Goal: Task Accomplishment & Management: Complete application form

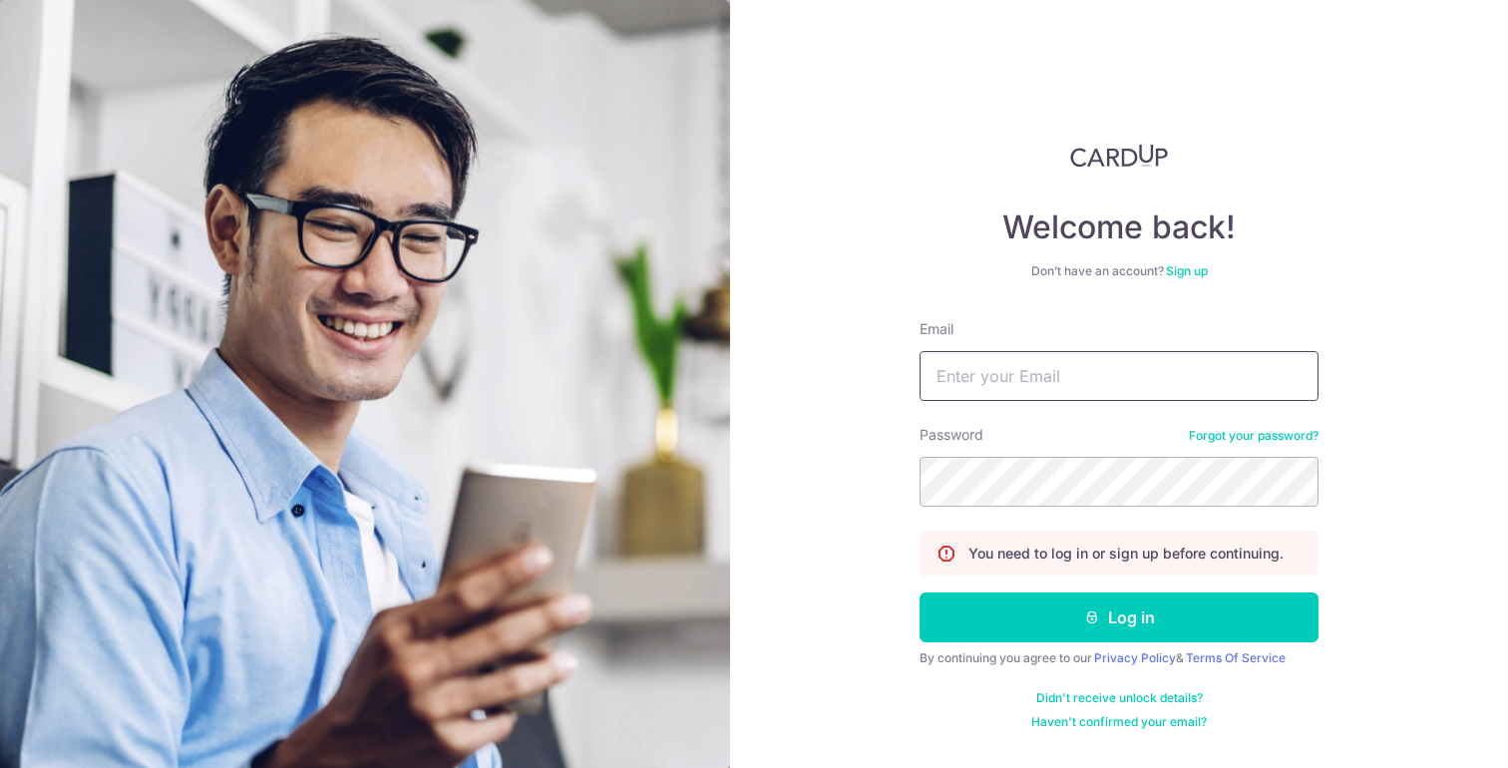
click at [1176, 394] on input "Email" at bounding box center [1118, 376] width 399 height 50
type input "[EMAIL_ADDRESS][DOMAIN_NAME]"
click at [919, 592] on button "Log in" at bounding box center [1118, 617] width 399 height 50
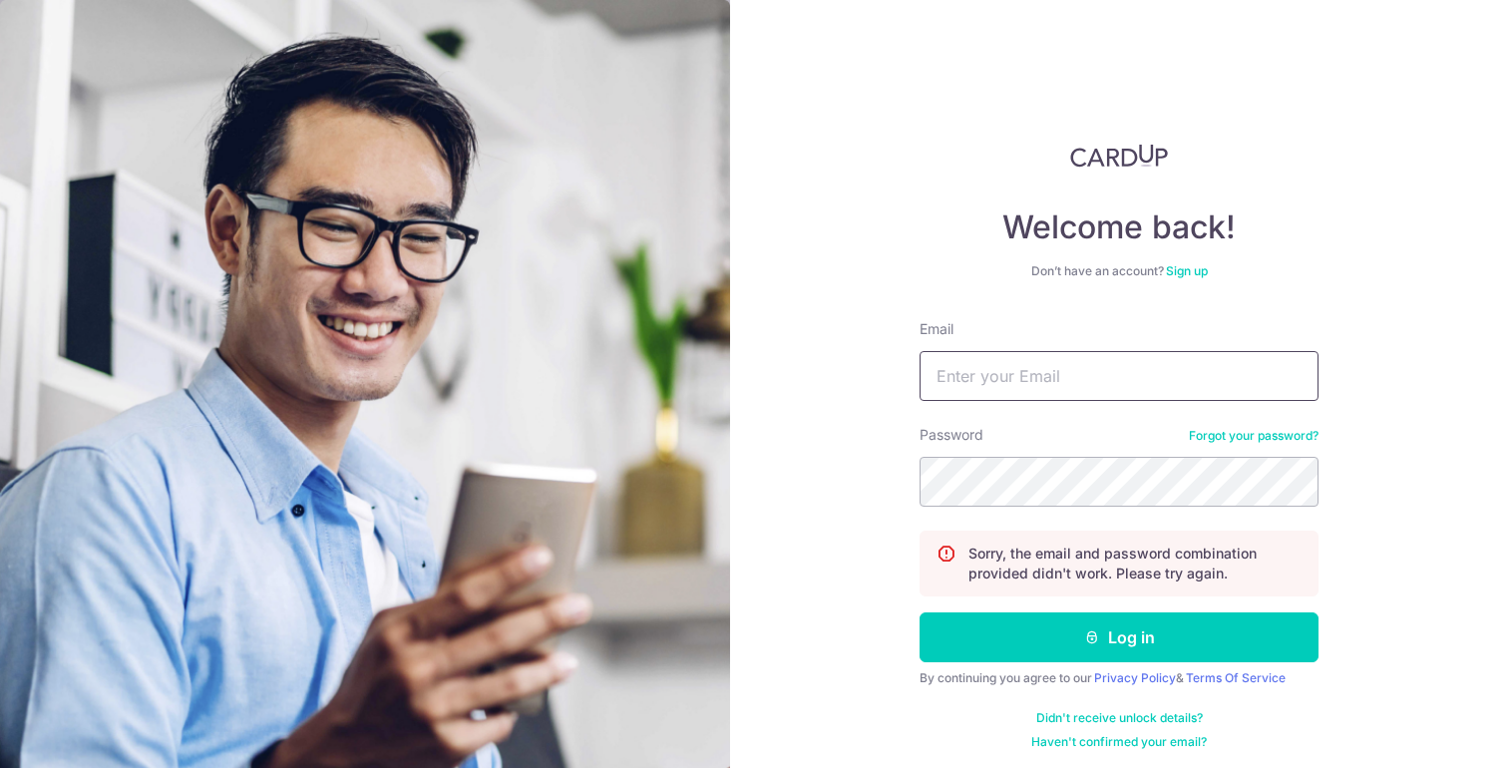
click at [1001, 381] on input "Email" at bounding box center [1118, 376] width 399 height 50
type input "[EMAIL_ADDRESS][DOMAIN_NAME]"
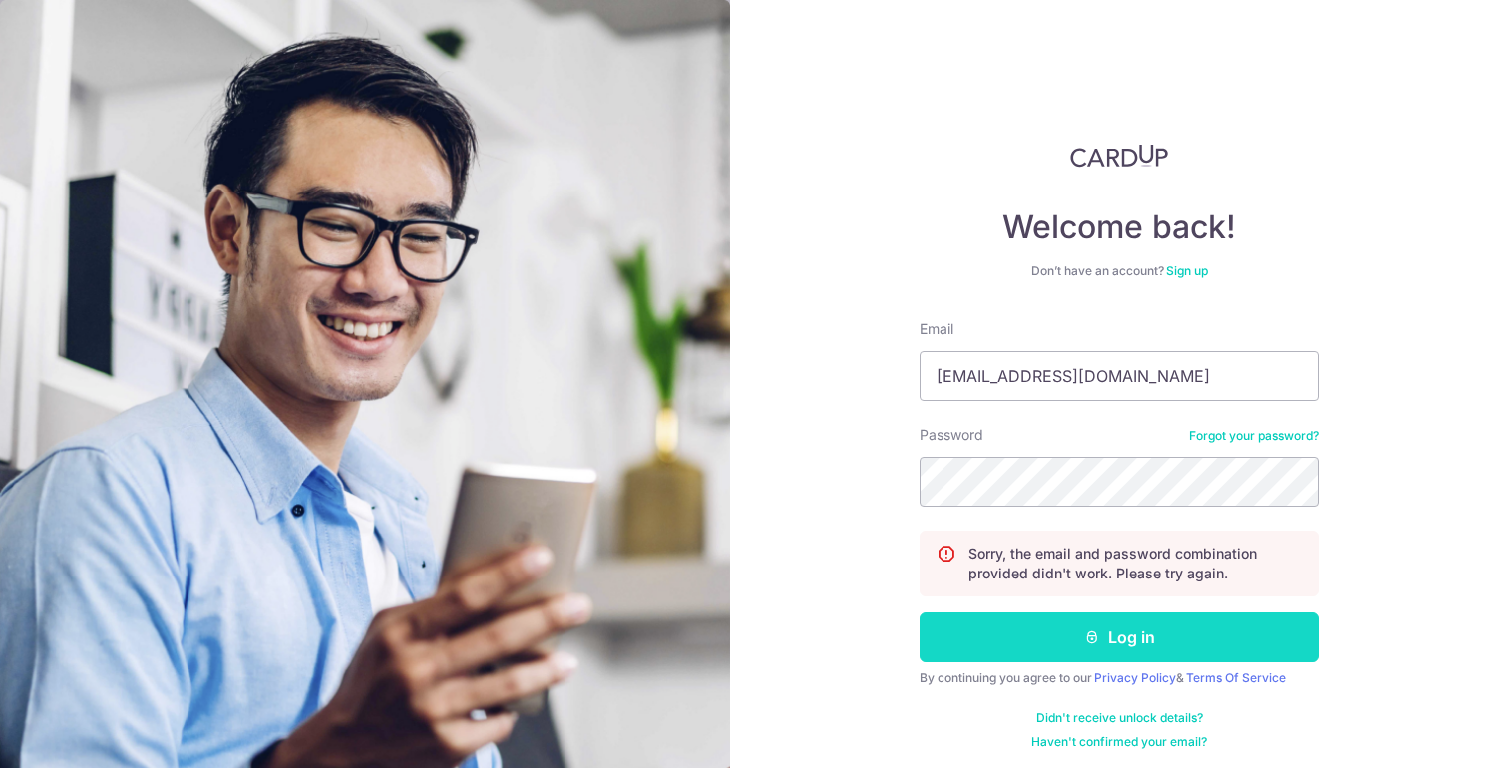
click at [1099, 650] on button "Log in" at bounding box center [1118, 637] width 399 height 50
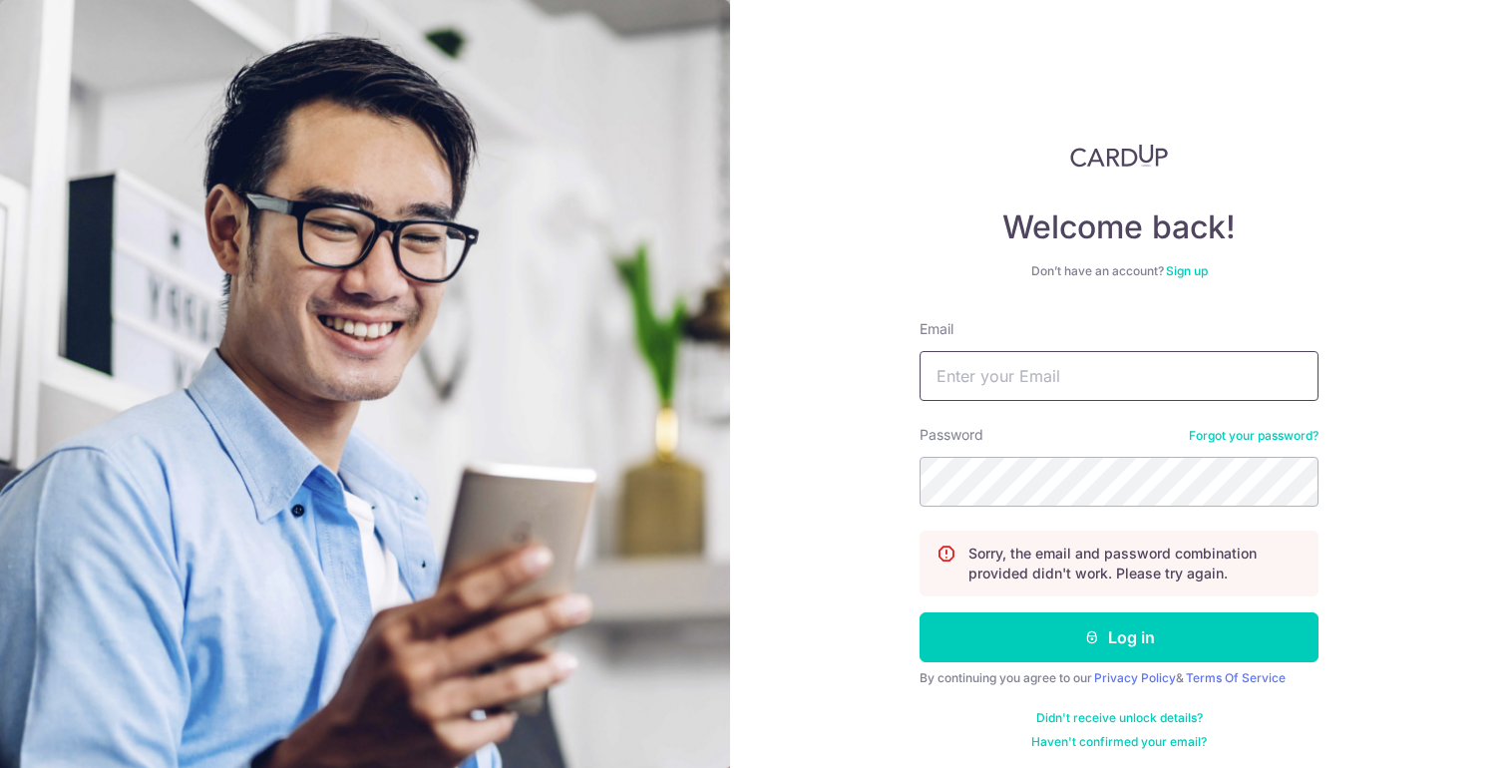
click at [1065, 398] on input "Email" at bounding box center [1118, 376] width 399 height 50
type input "[EMAIL_ADDRESS][DOMAIN_NAME]"
click at [919, 612] on button "Log in" at bounding box center [1118, 637] width 399 height 50
click at [1063, 383] on input "Email" at bounding box center [1118, 376] width 399 height 50
type input "[EMAIL_ADDRESS][DOMAIN_NAME]"
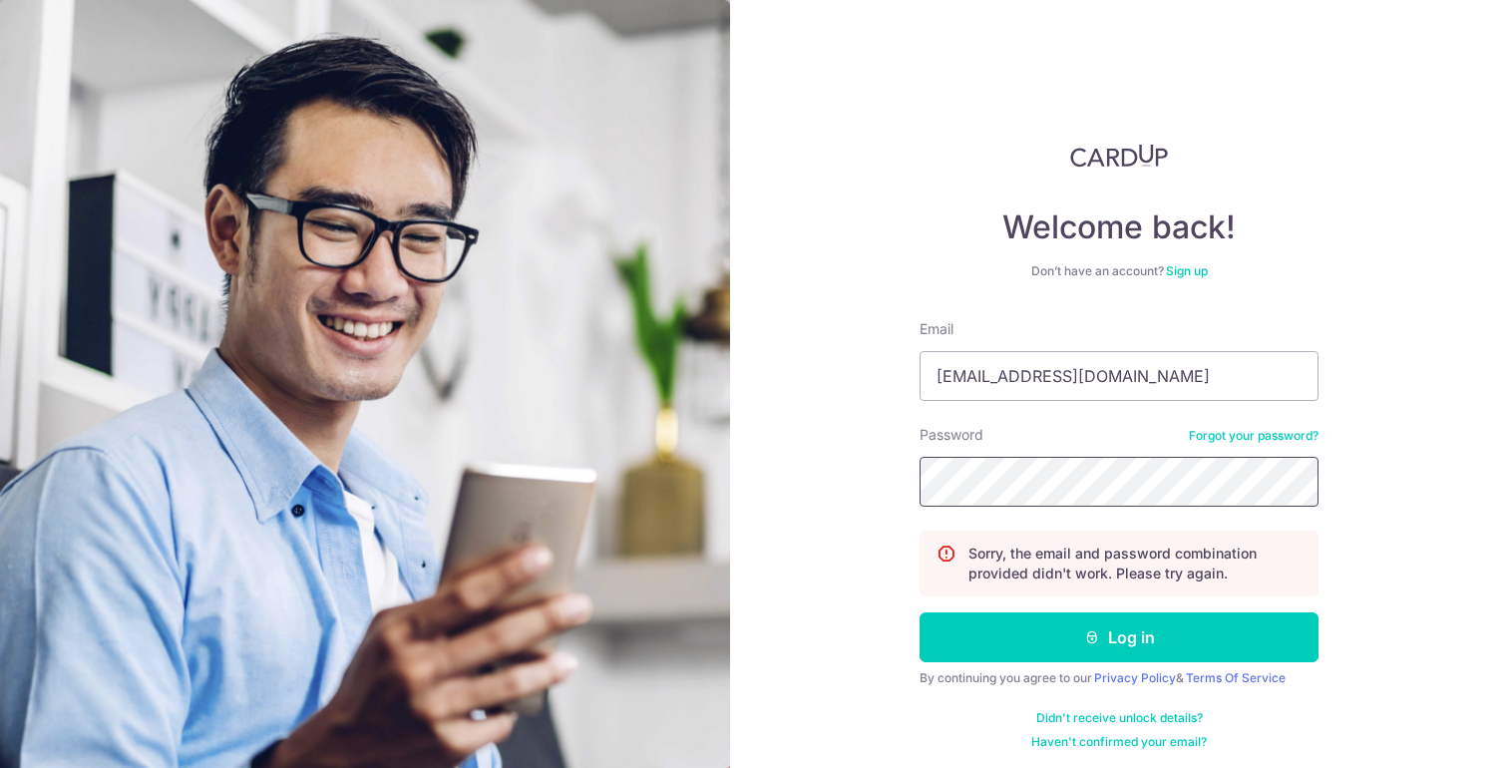
click at [919, 612] on button "Log in" at bounding box center [1118, 637] width 399 height 50
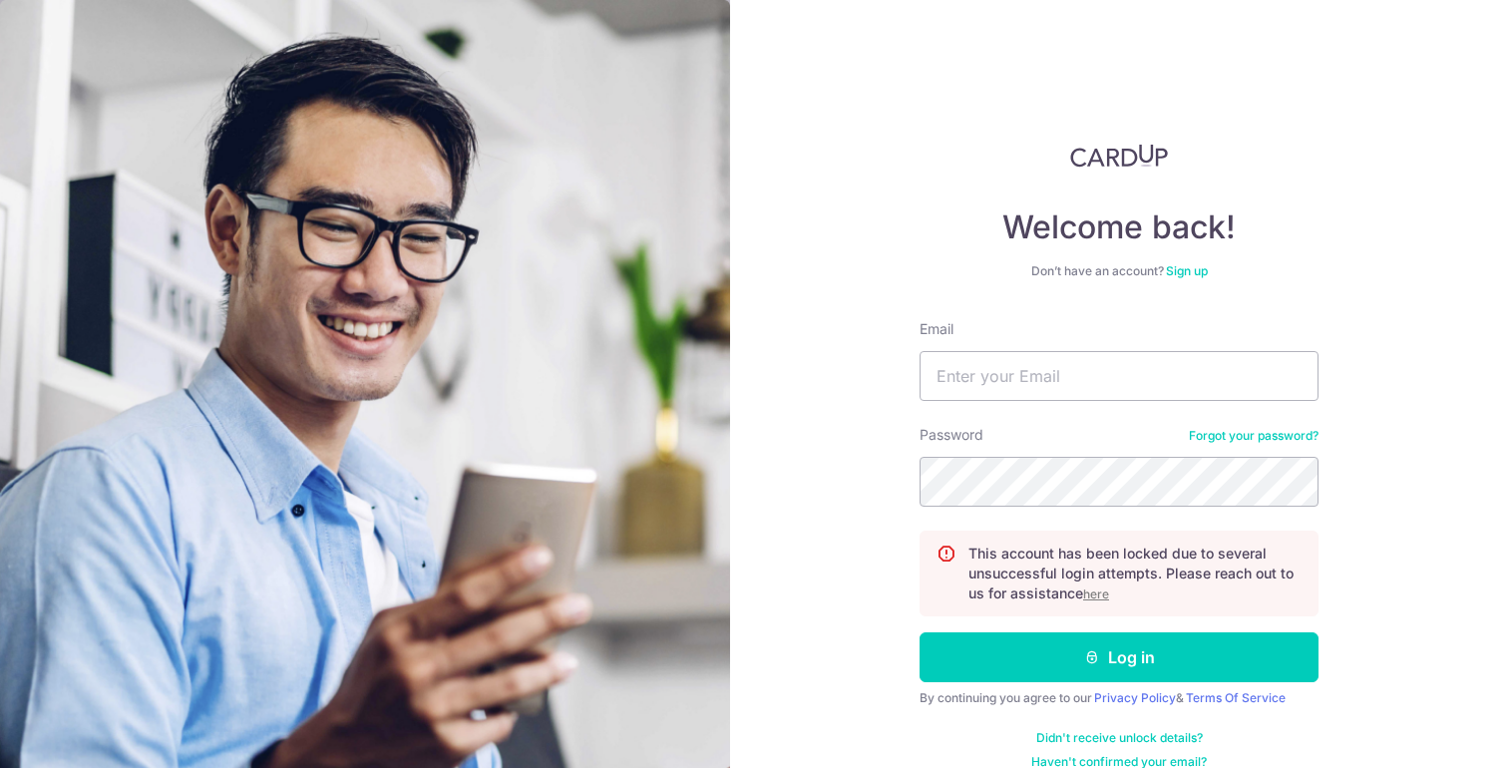
click at [768, 501] on div "Welcome back! Don’t have an account? Sign up Email Password Forgot your passwor…" at bounding box center [1119, 384] width 778 height 768
click at [1014, 370] on input "Email" at bounding box center [1118, 376] width 399 height 50
type input "[EMAIL_ADDRESS][DOMAIN_NAME]"
click at [919, 632] on button "Log in" at bounding box center [1118, 657] width 399 height 50
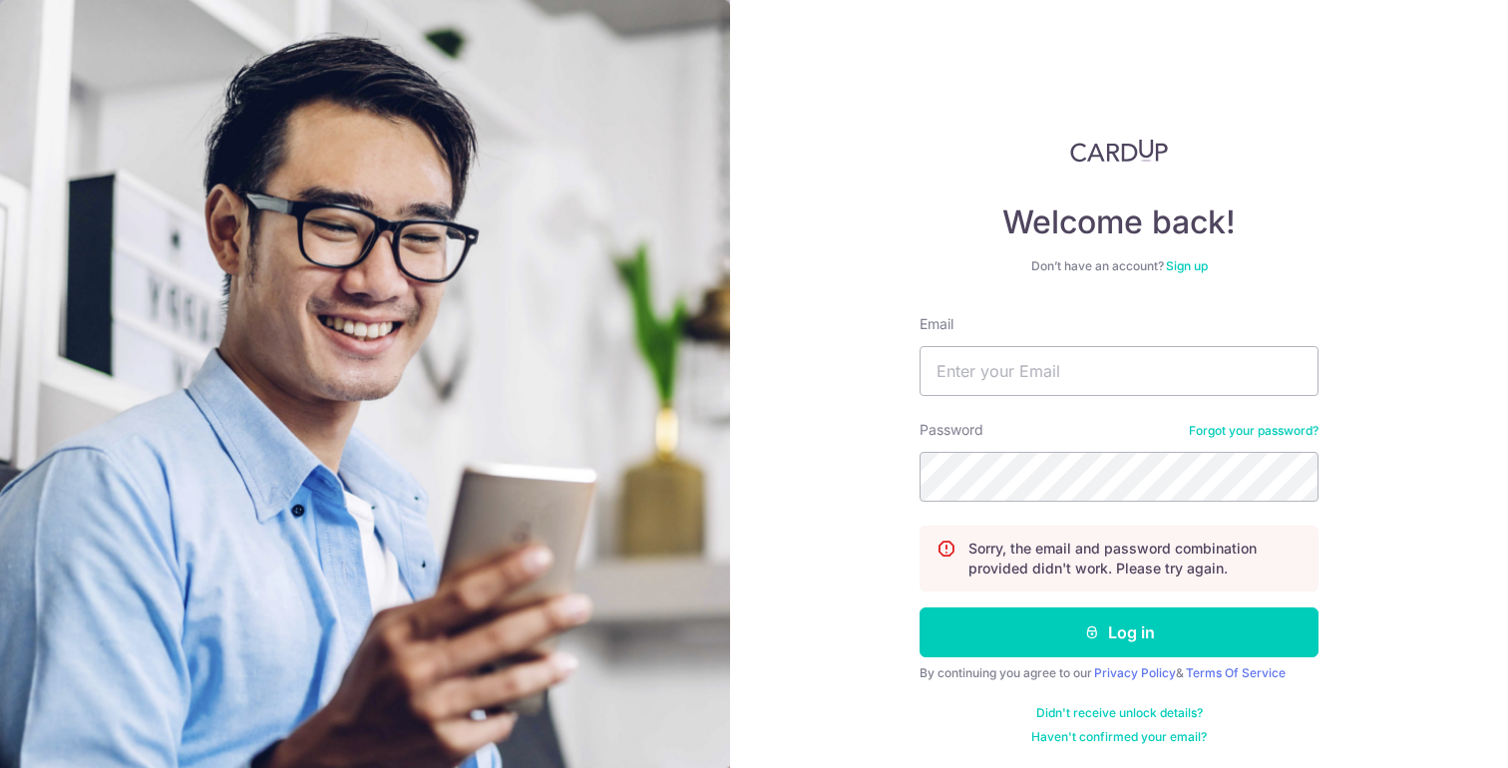
scroll to position [6, 0]
click at [740, 624] on div "Welcome back! Don’t have an account? Sign up Email Password Forgot your passwor…" at bounding box center [1119, 384] width 778 height 768
click at [1240, 436] on link "Forgot your password?" at bounding box center [1254, 430] width 130 height 16
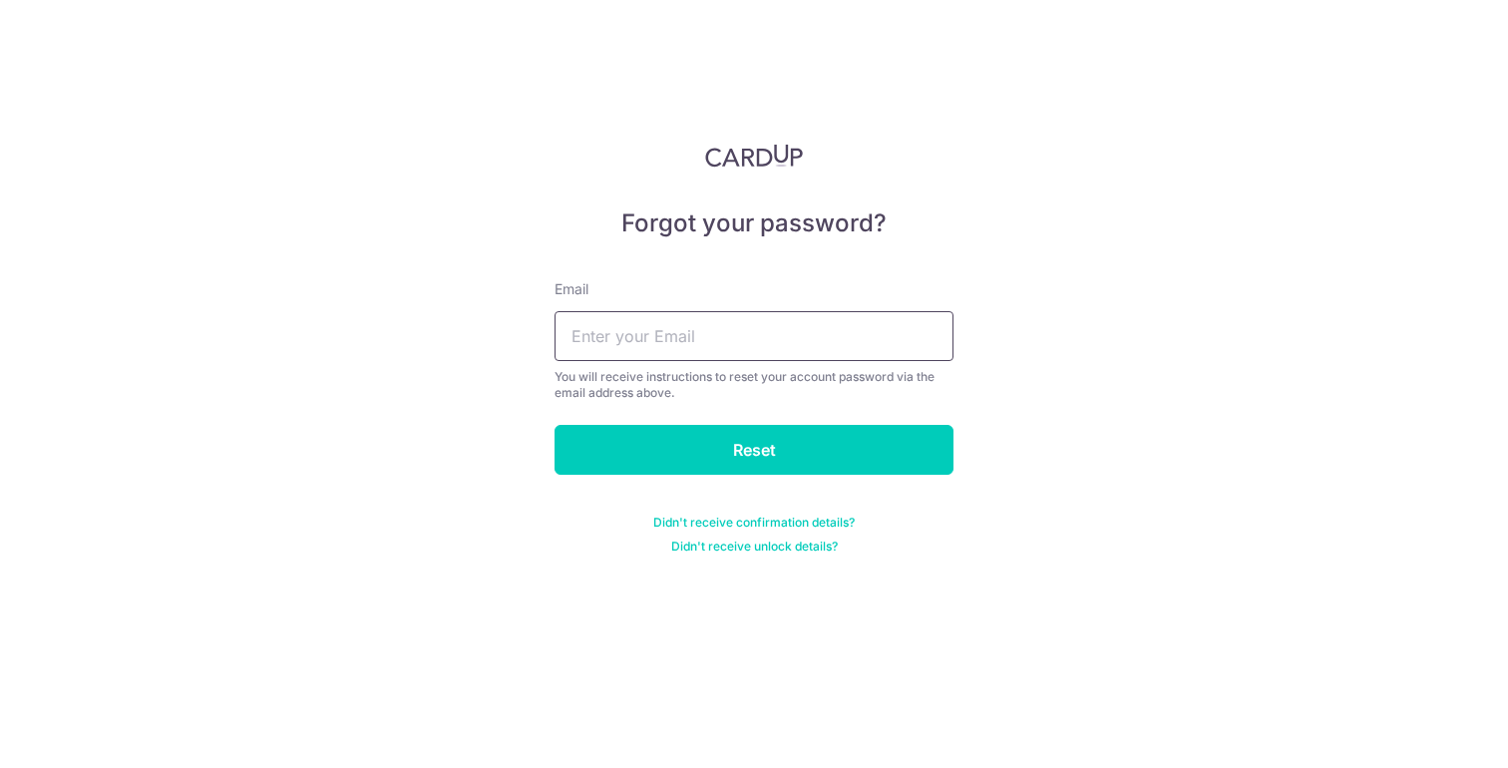
click at [676, 340] on input "text" at bounding box center [753, 336] width 399 height 50
click at [729, 391] on div "You will receive instructions to reset your account password via the email addr…" at bounding box center [753, 385] width 399 height 32
click at [668, 334] on input "a" at bounding box center [753, 336] width 399 height 50
type input "aaambertian@gmail.com"
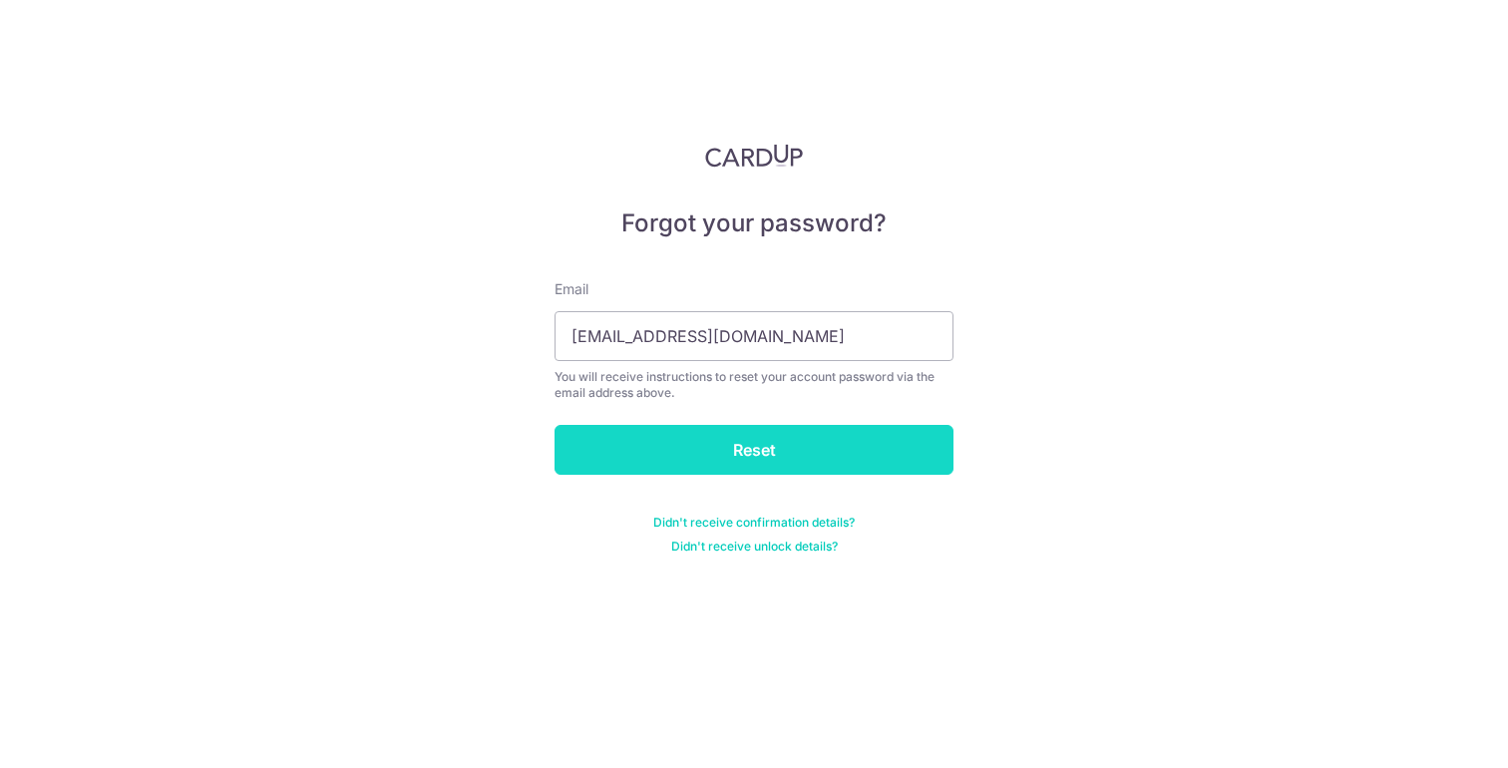
click at [741, 446] on input "Reset" at bounding box center [753, 450] width 399 height 50
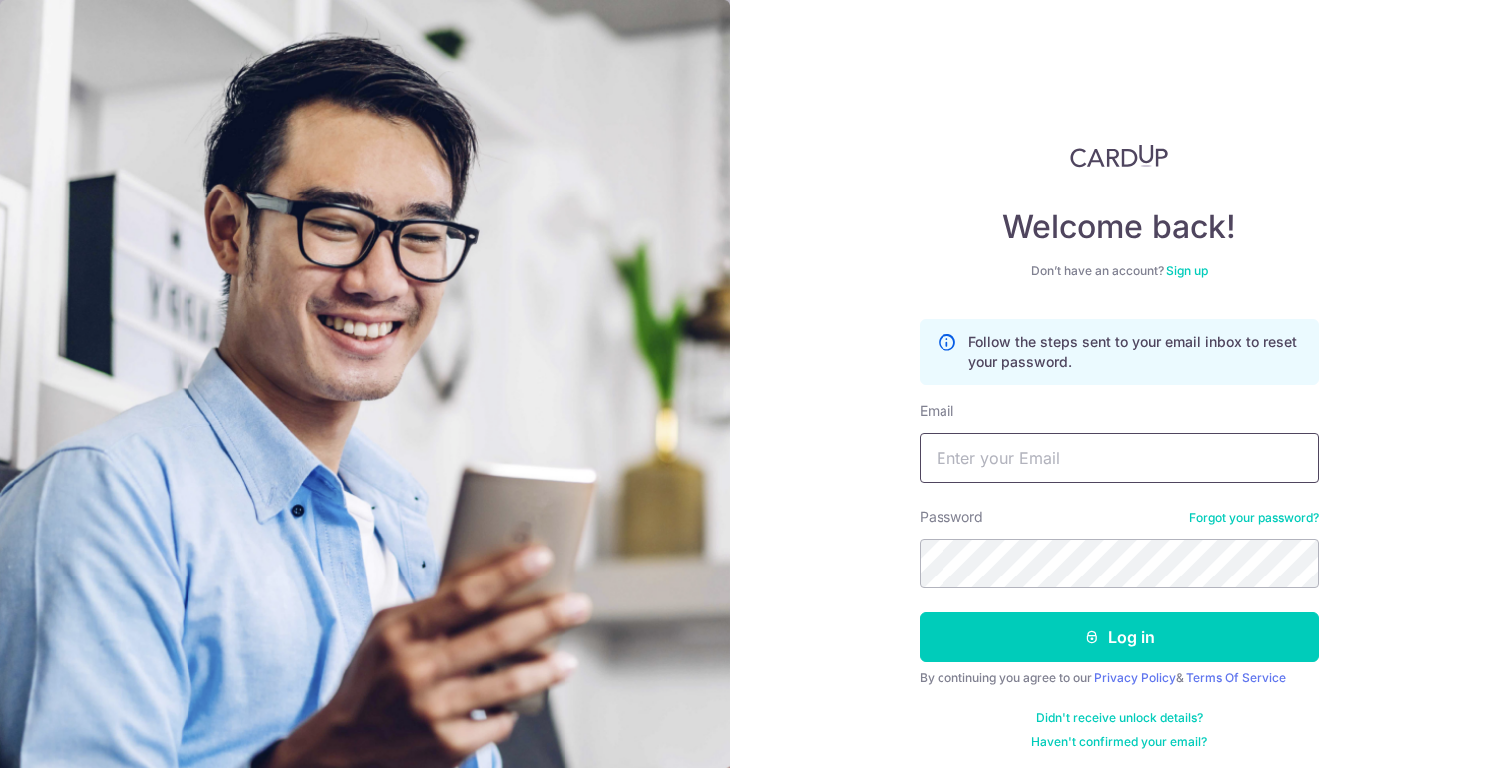
click at [1064, 473] on input "Email" at bounding box center [1118, 458] width 399 height 50
type input "[EMAIL_ADDRESS][DOMAIN_NAME]"
click at [919, 612] on button "Log in" at bounding box center [1118, 637] width 399 height 50
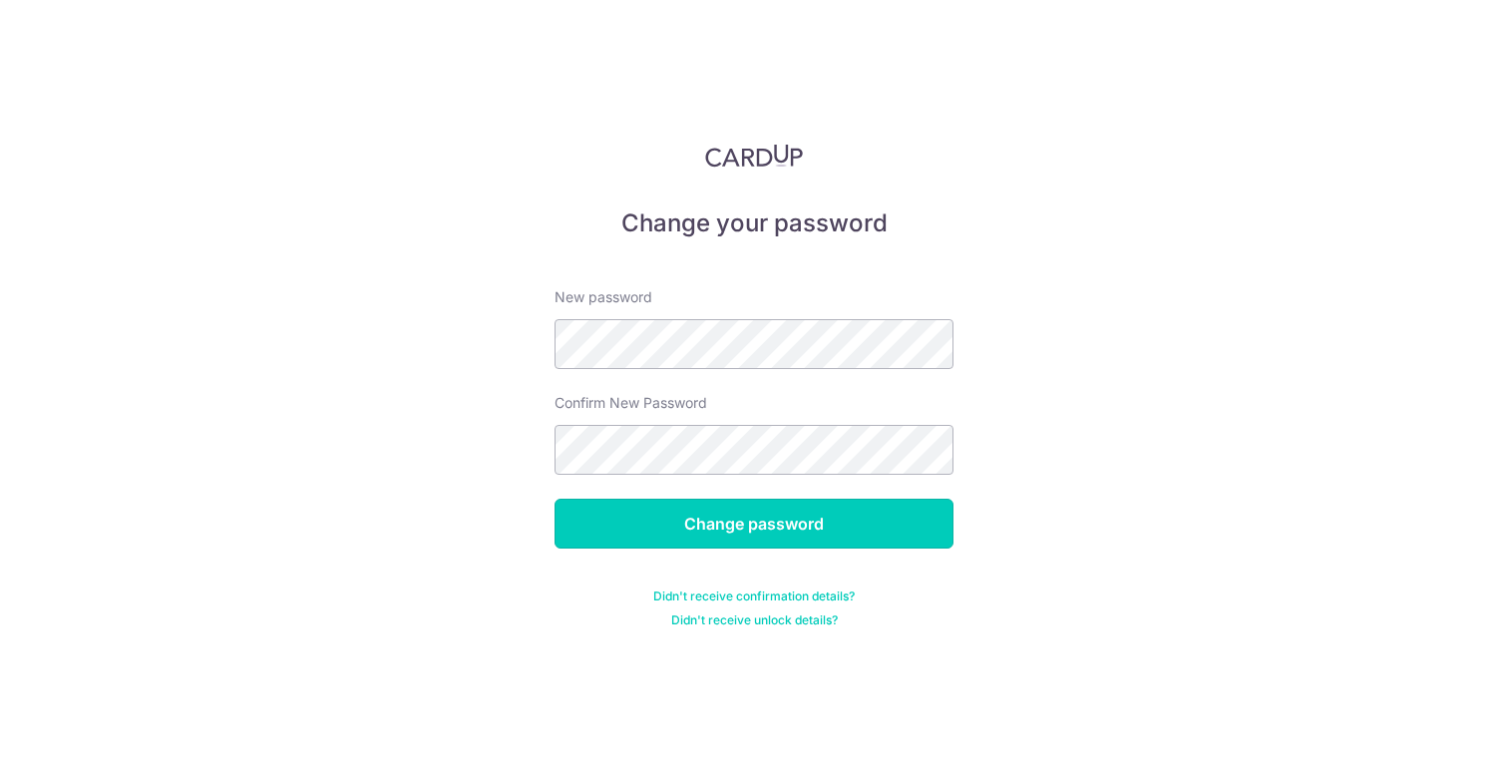
click at [649, 539] on input "Change password" at bounding box center [753, 524] width 399 height 50
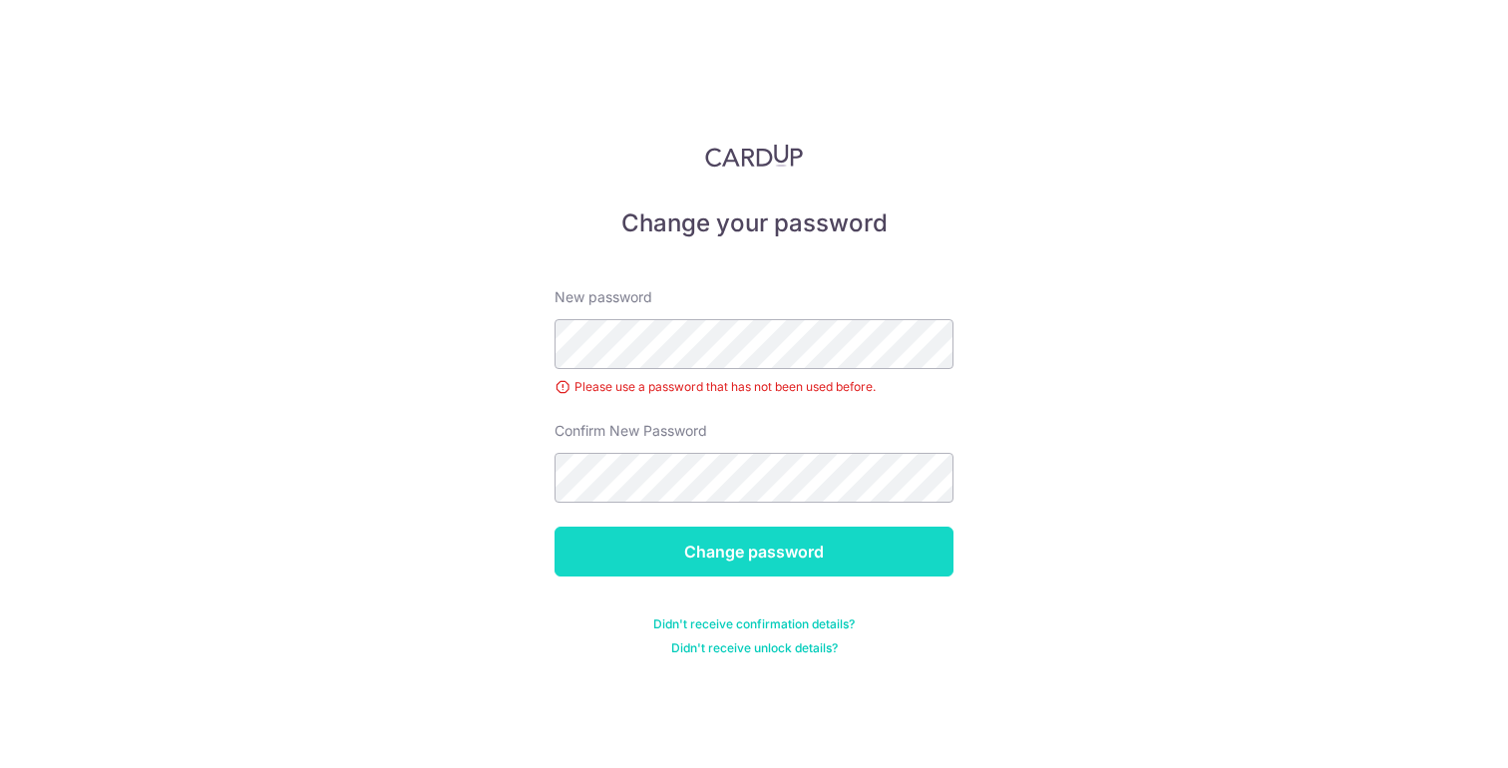
click at [568, 570] on input "Change password" at bounding box center [753, 551] width 399 height 50
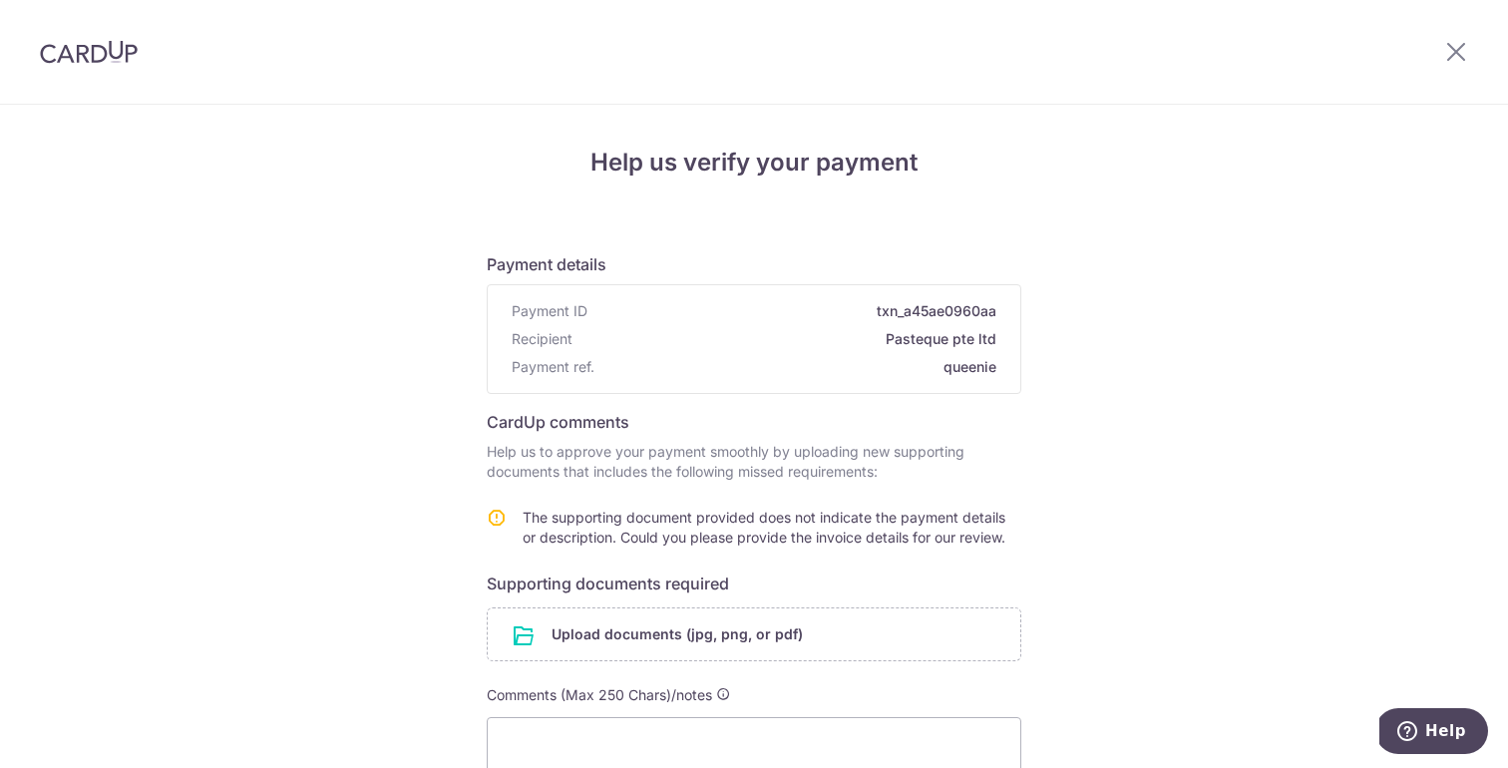
scroll to position [212, 0]
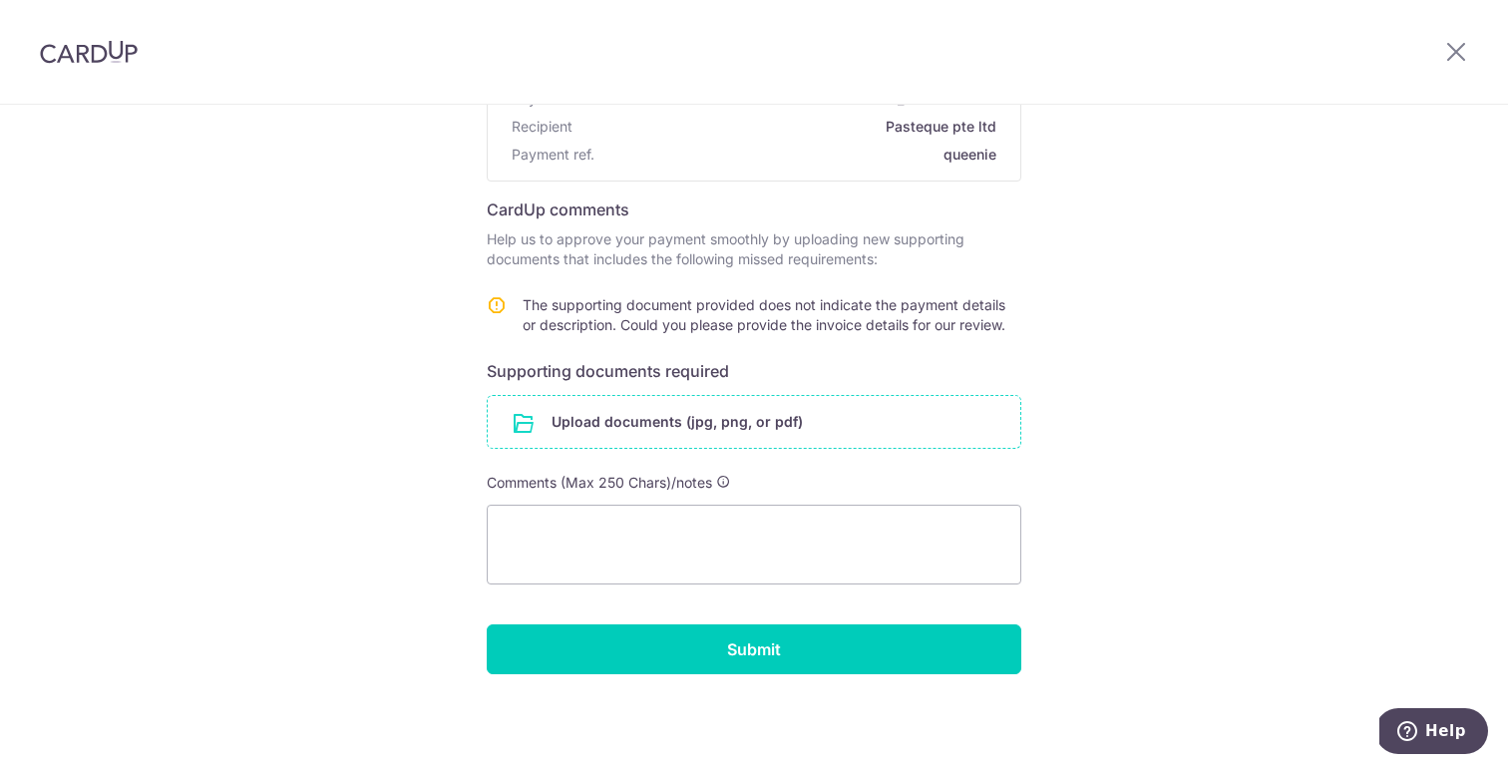
click at [740, 414] on input "file" at bounding box center [754, 422] width 532 height 52
click at [724, 425] on input "file" at bounding box center [754, 422] width 532 height 52
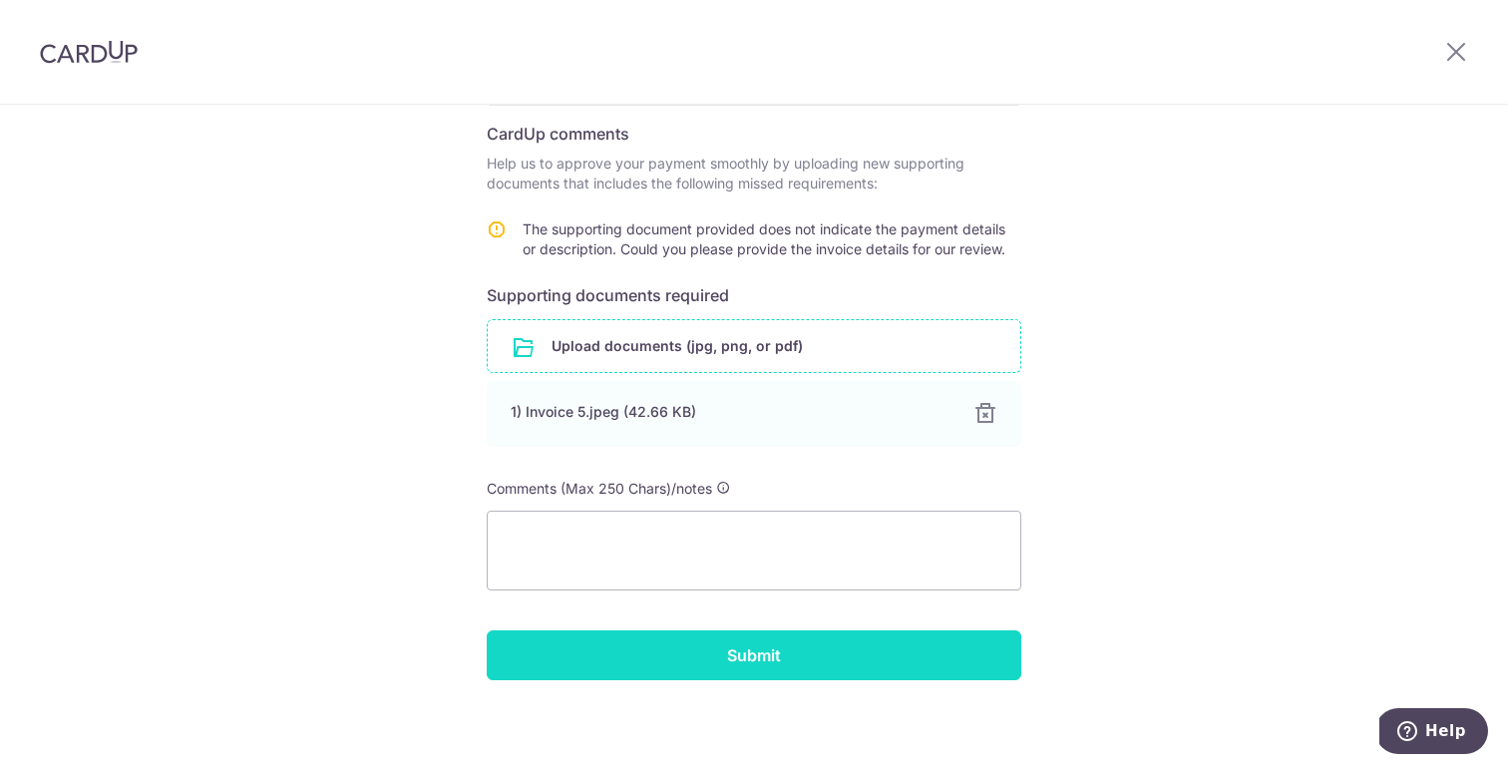
scroll to position [294, 0]
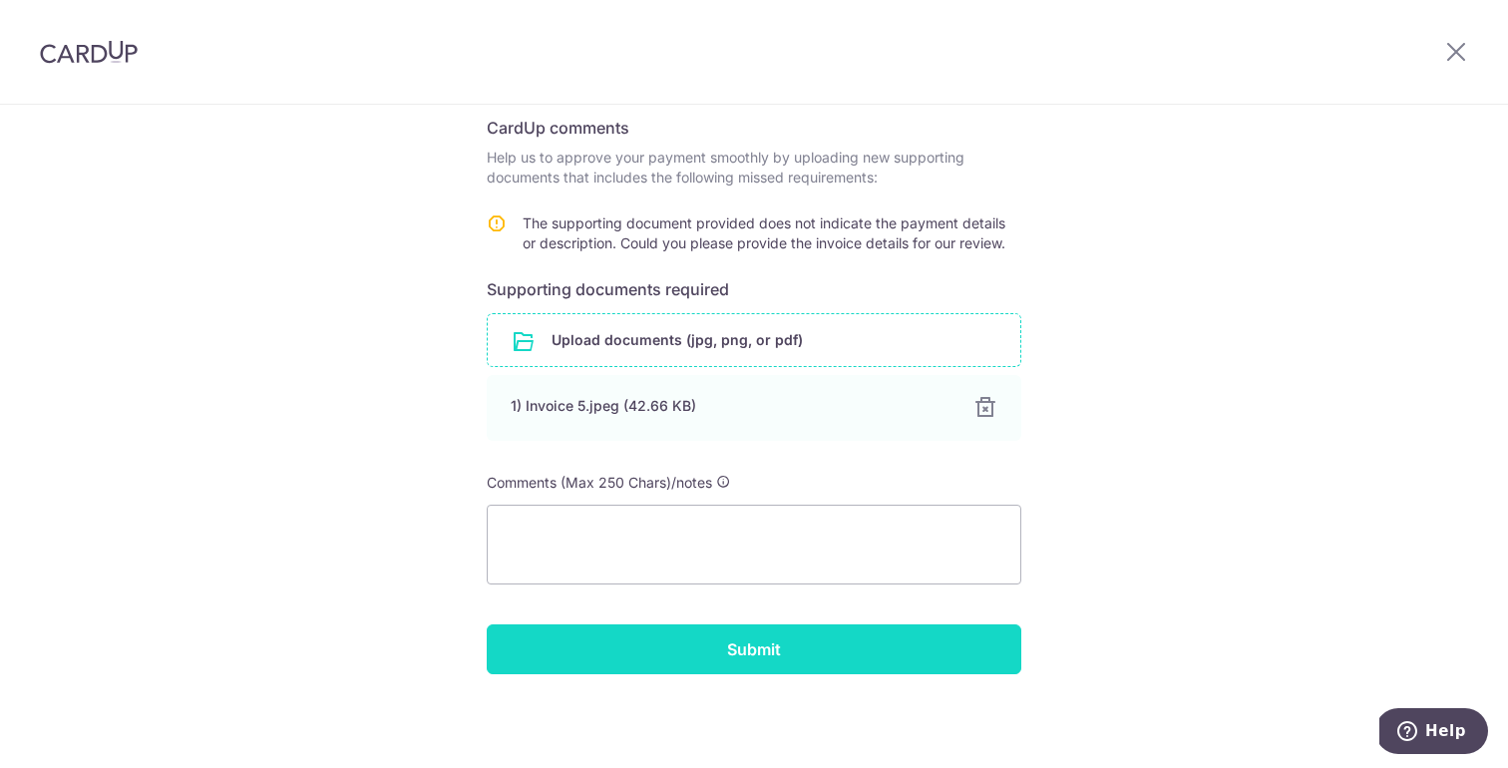
click at [810, 666] on input "Submit" at bounding box center [754, 649] width 534 height 50
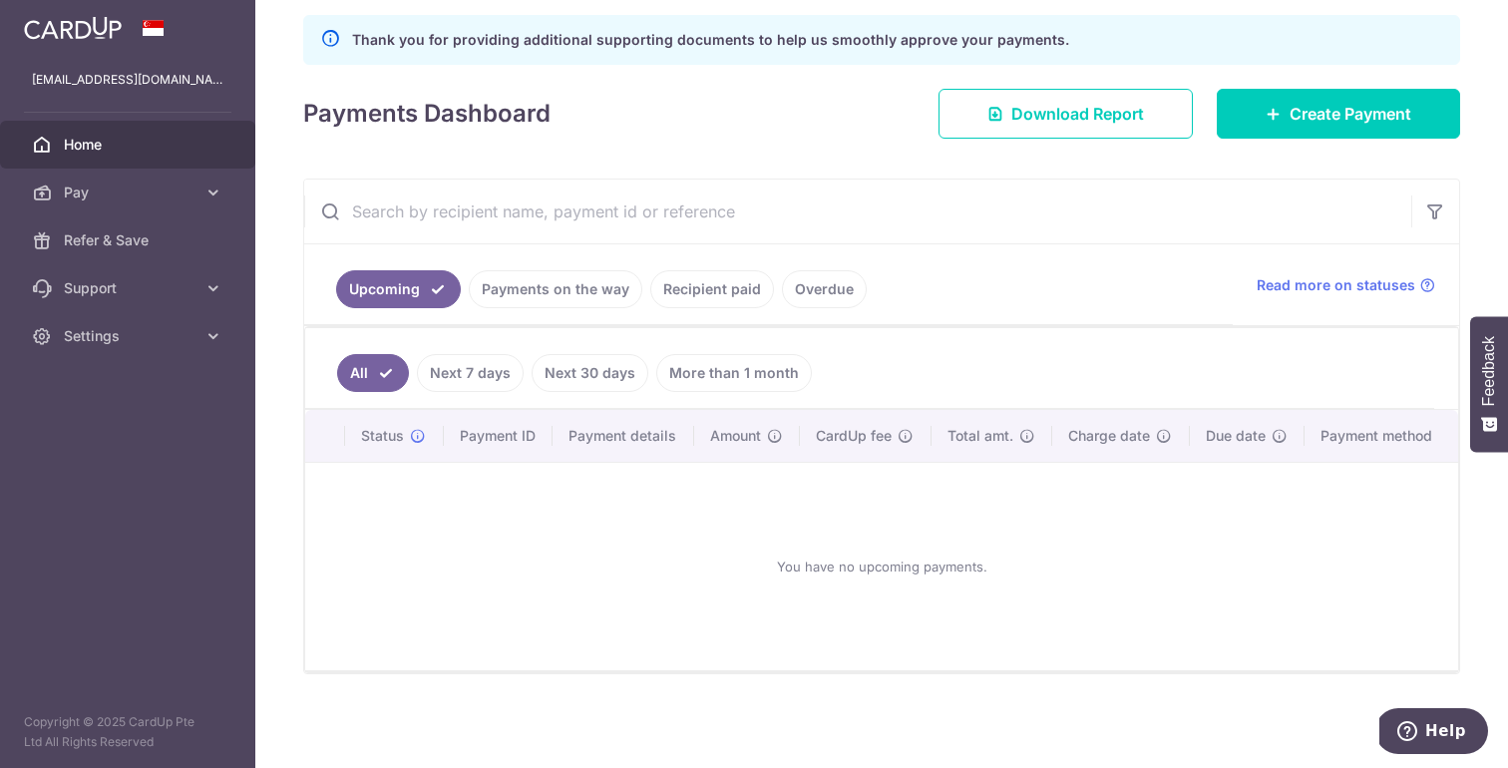
click at [789, 379] on link "More than 1 month" at bounding box center [734, 373] width 156 height 38
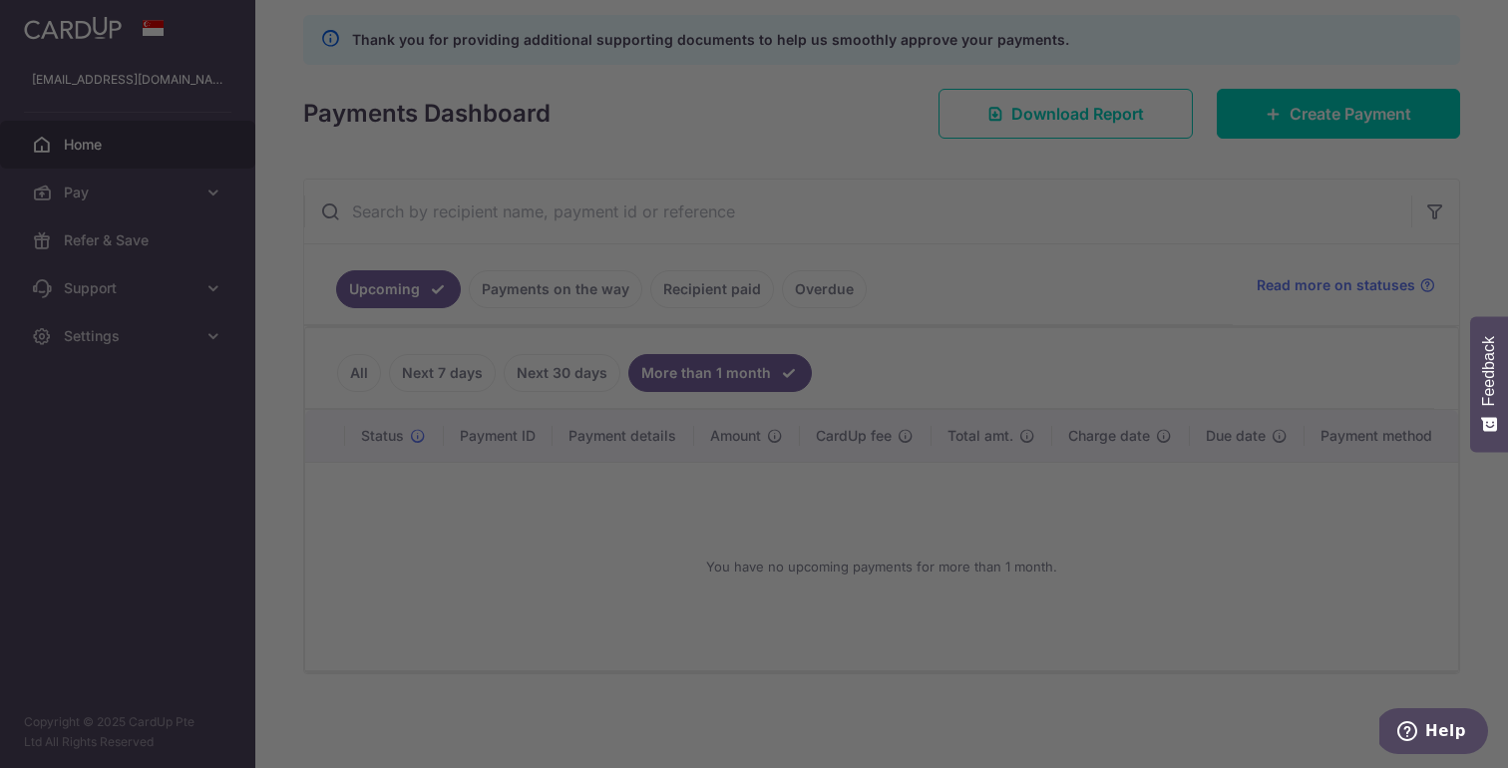
scroll to position [272, 0]
